Goal: Find specific page/section: Find specific page/section

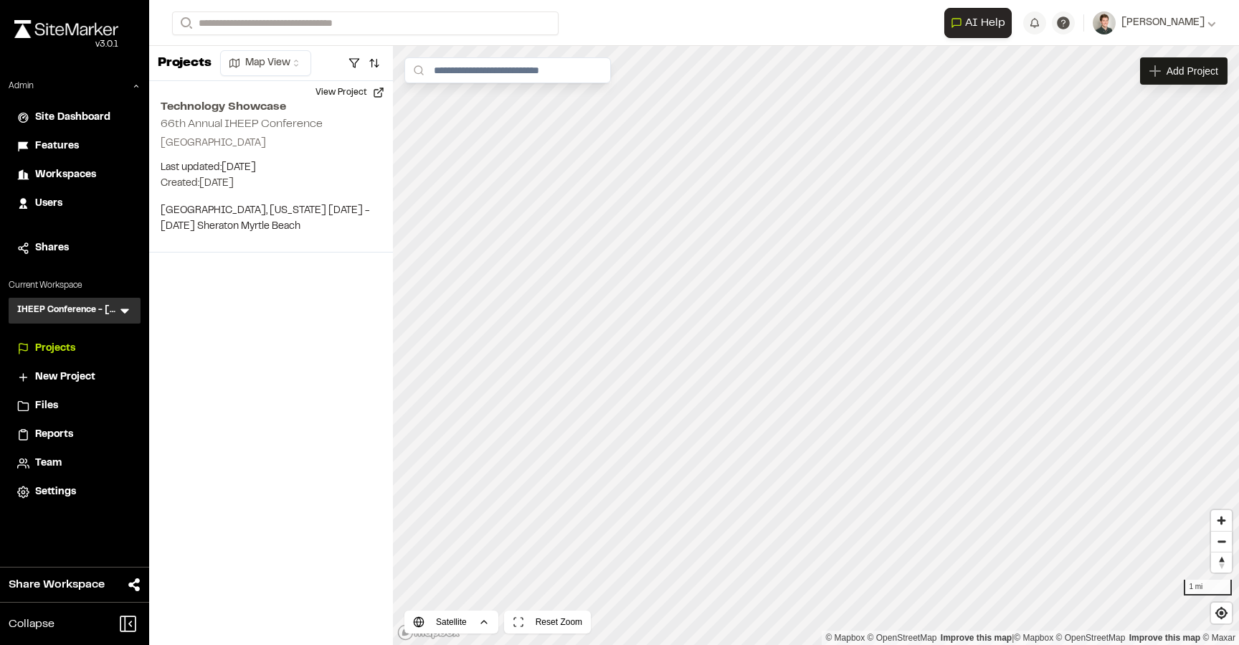
click at [125, 310] on icon at bounding box center [124, 311] width 9 height 5
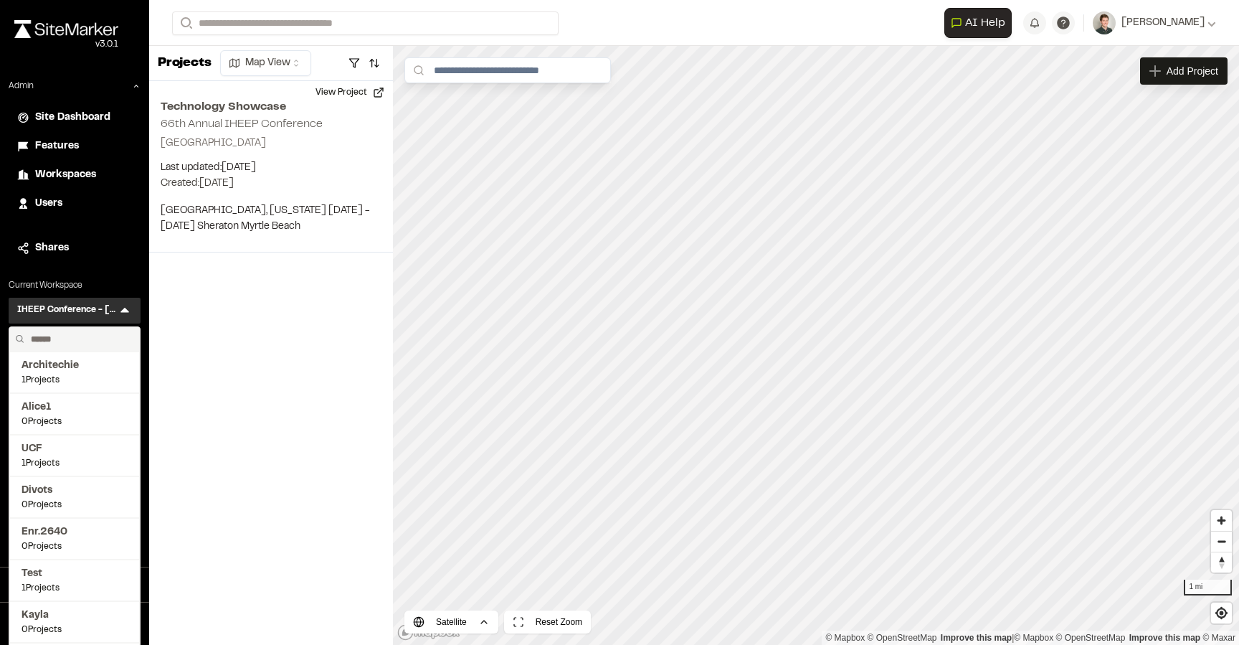
click at [66, 332] on input "text" at bounding box center [79, 339] width 109 height 24
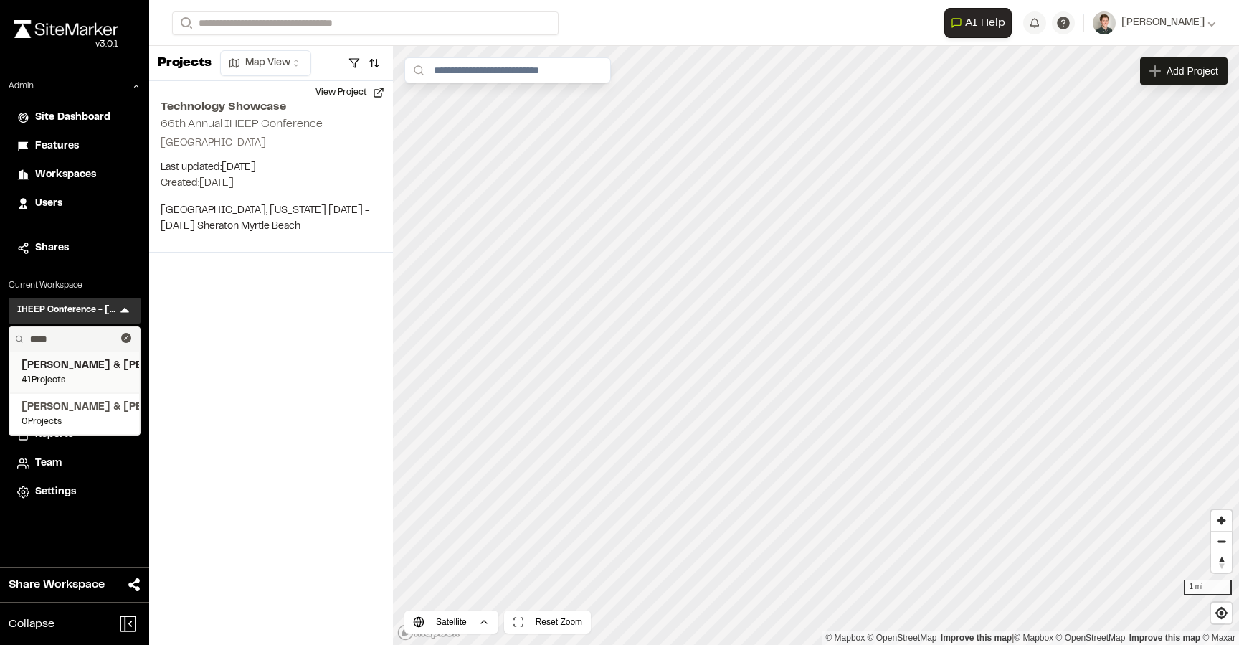
type input "*****"
click at [76, 373] on span "[PERSON_NAME] & [PERSON_NAME] Inc." at bounding box center [75, 366] width 106 height 16
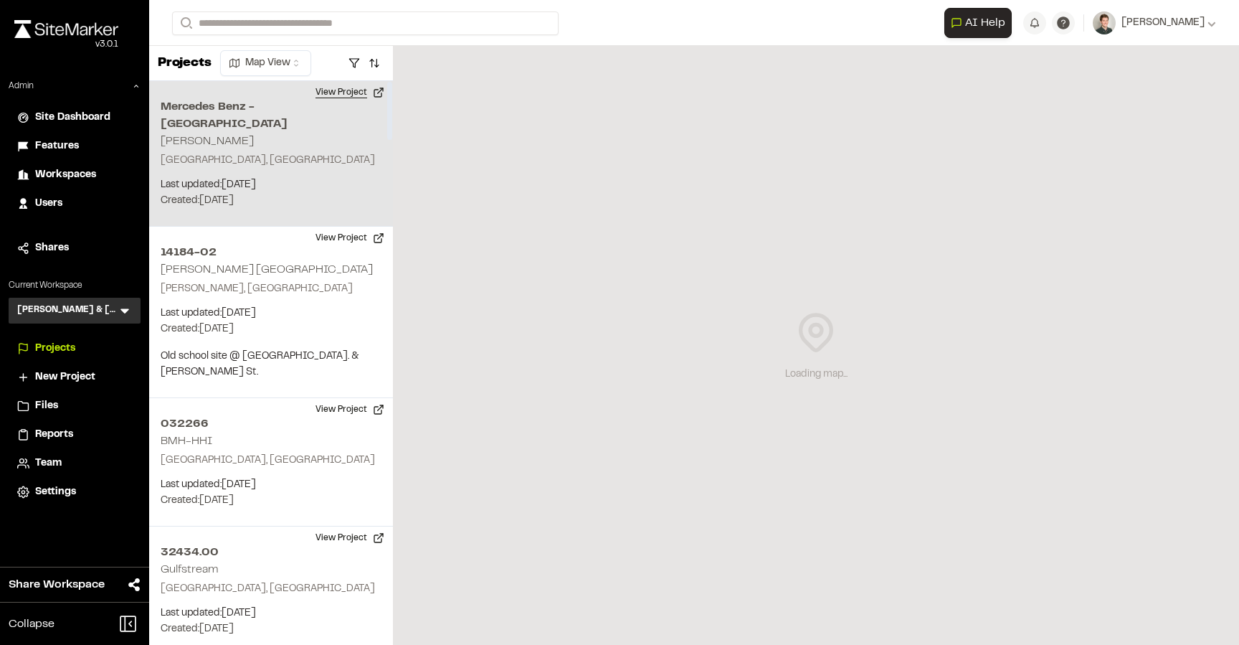
click at [343, 89] on button "View Project" at bounding box center [350, 92] width 86 height 23
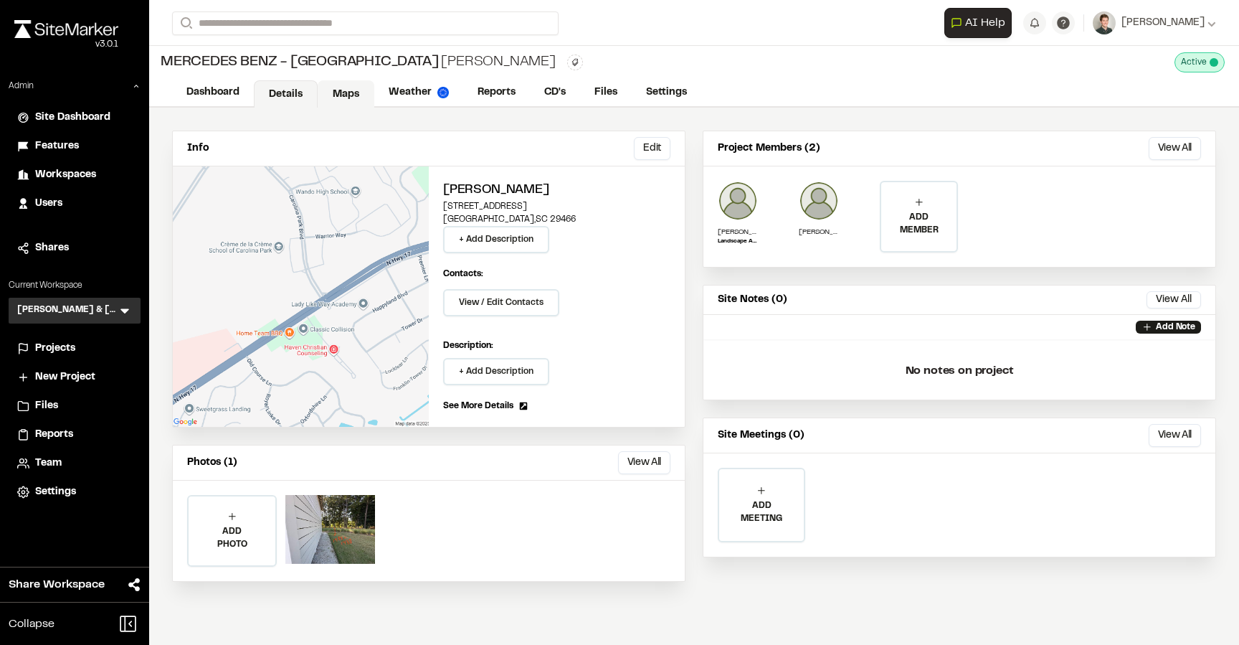
click at [355, 103] on link "Maps" at bounding box center [346, 93] width 57 height 27
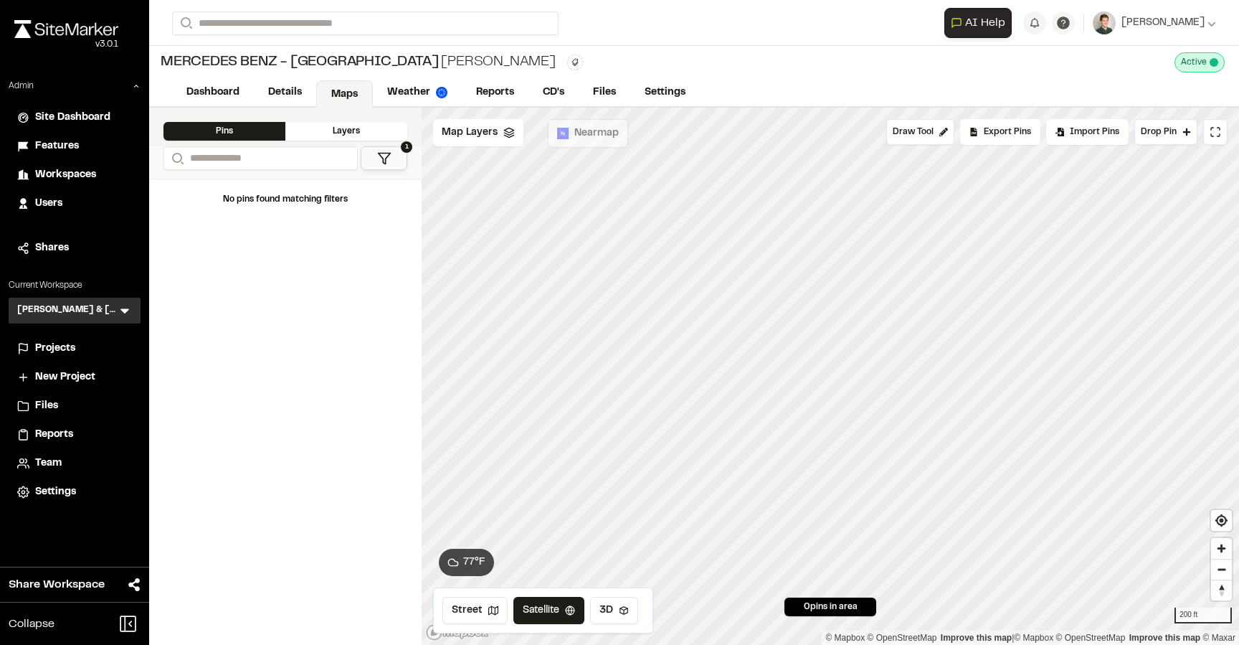
click at [395, 161] on button "1" at bounding box center [384, 158] width 47 height 24
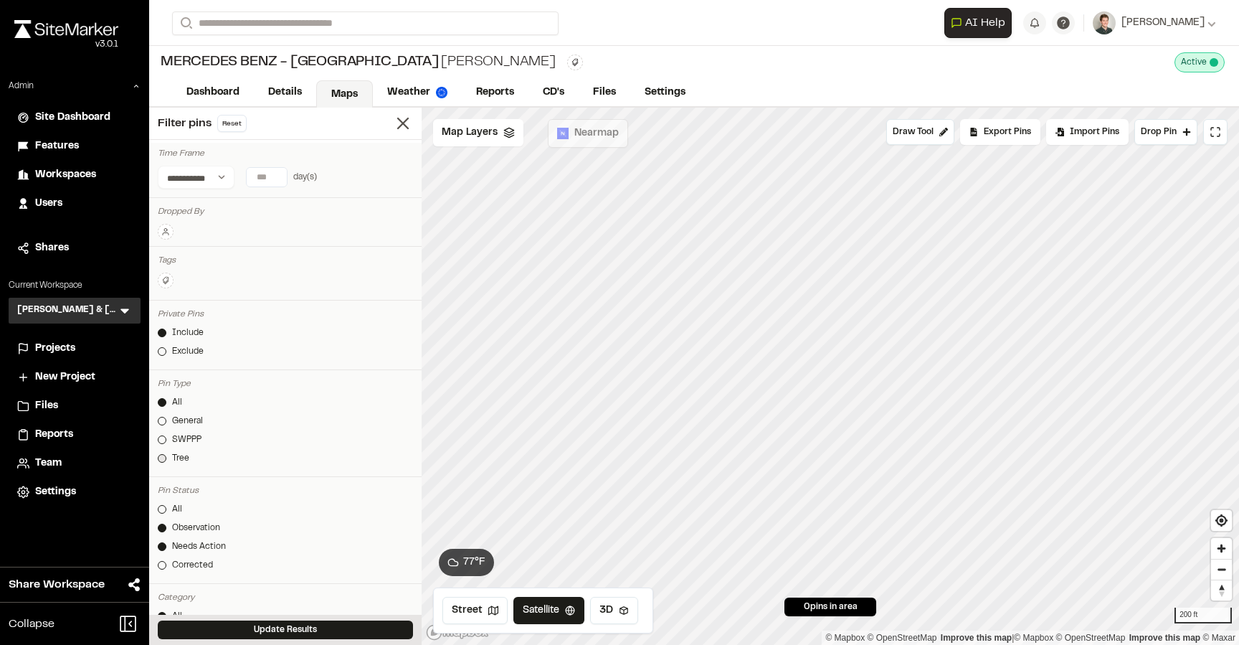
click at [158, 453] on link "Tree" at bounding box center [285, 458] width 255 height 13
click at [247, 634] on button "Update Results" at bounding box center [285, 629] width 255 height 19
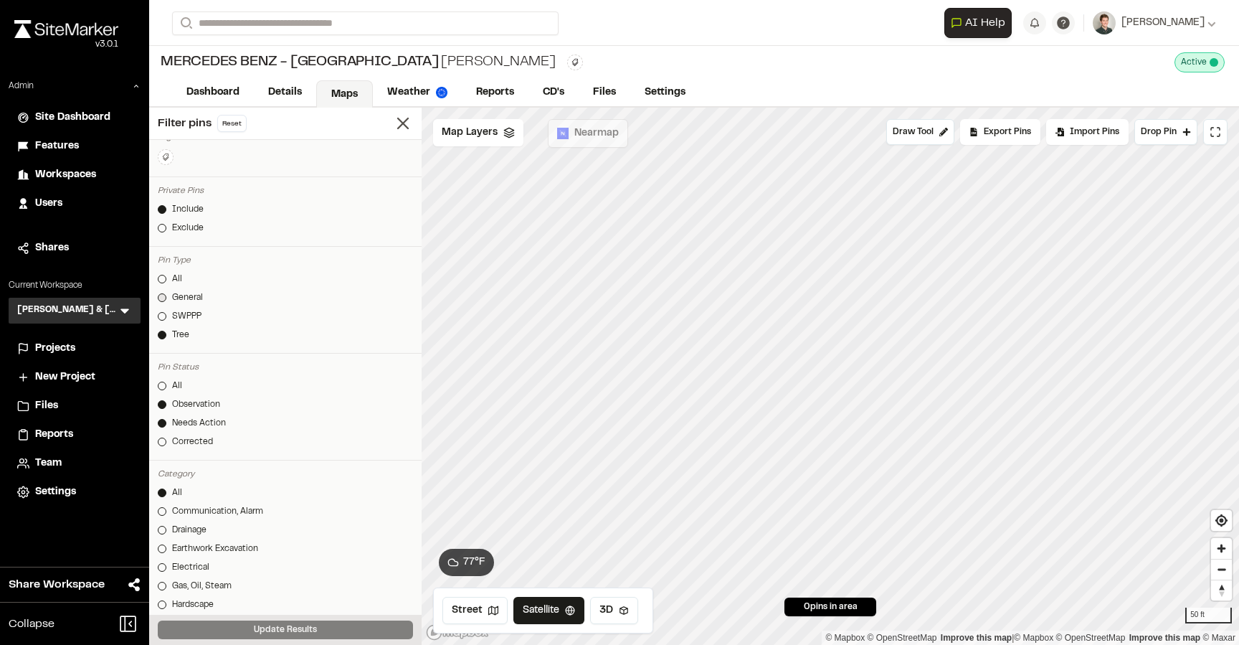
scroll to position [125, 0]
click at [160, 379] on link "All" at bounding box center [285, 384] width 255 height 13
click at [211, 627] on button "Update Results" at bounding box center [285, 629] width 255 height 19
click at [860, 287] on icon "Map marker" at bounding box center [859, 284] width 18 height 16
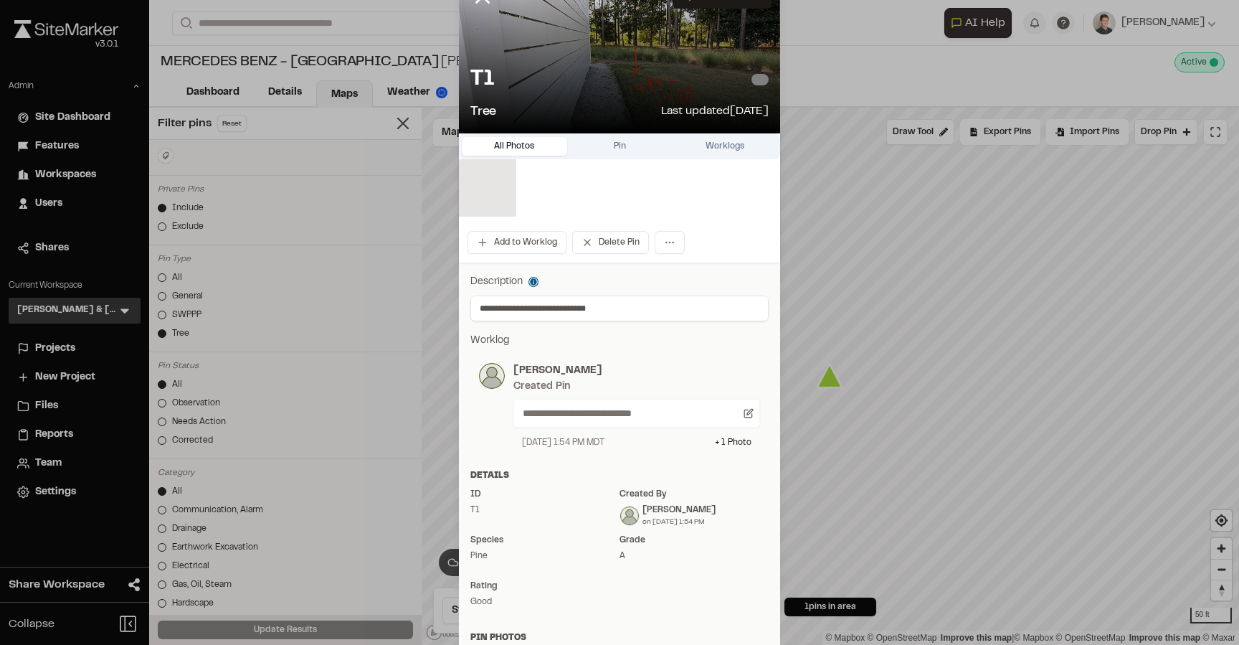
scroll to position [0, 0]
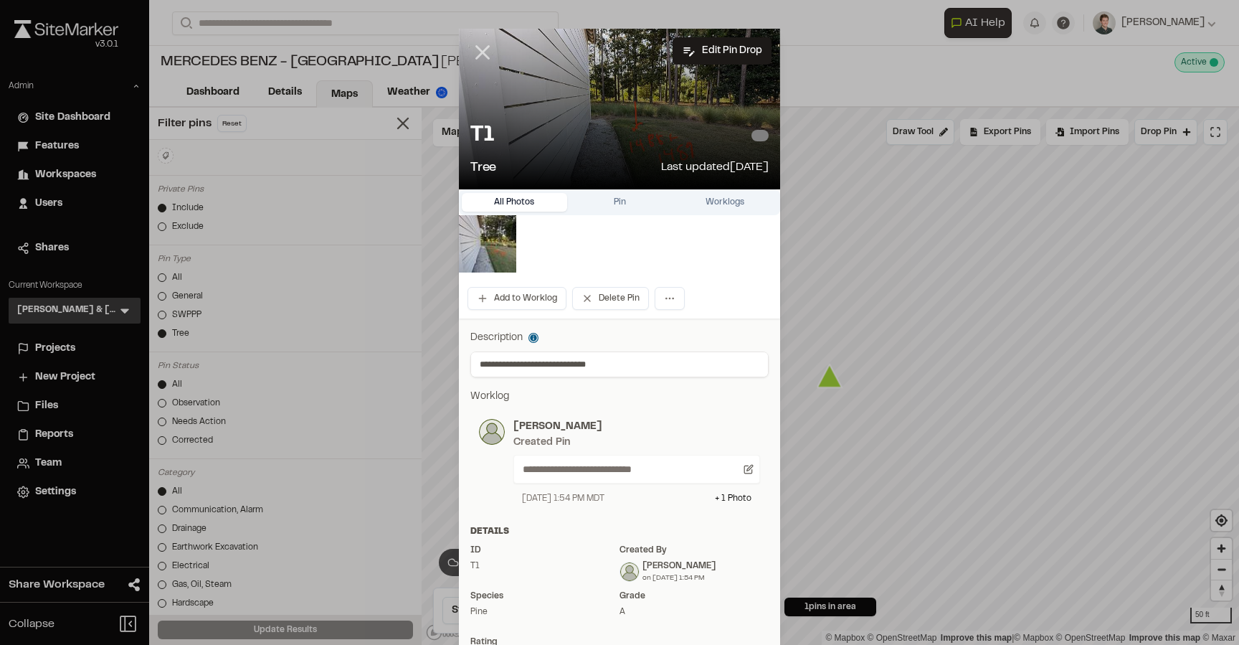
click at [482, 42] on icon at bounding box center [482, 52] width 24 height 24
